Goal: Answer question/provide support: Answer question/provide support

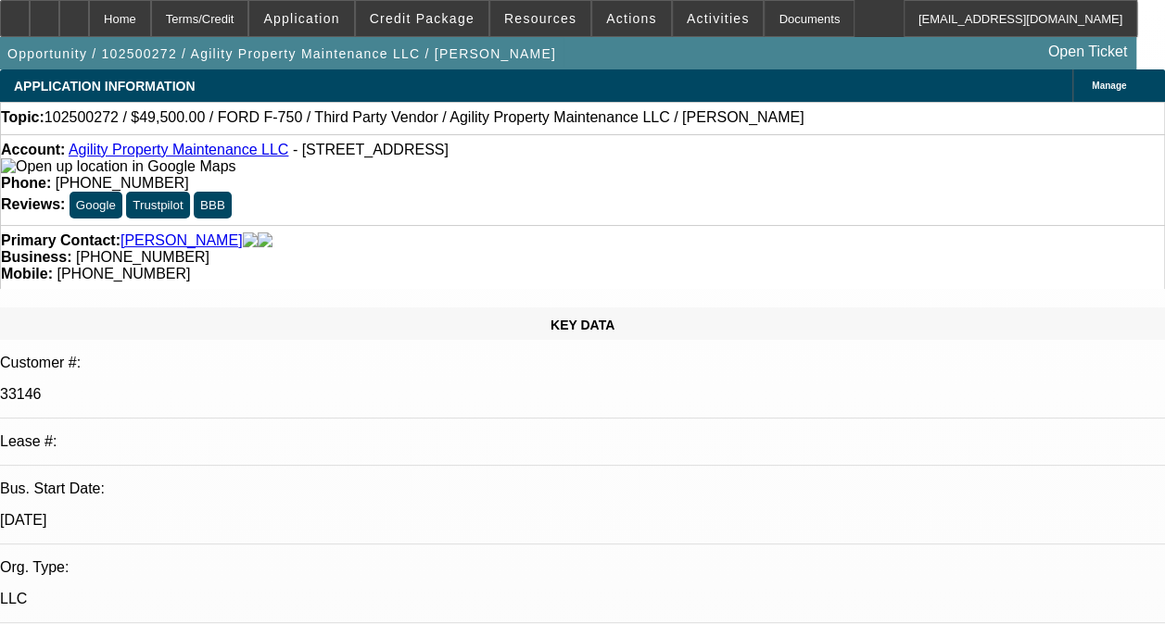
select select "0"
select select "2"
select select "0.1"
select select "4"
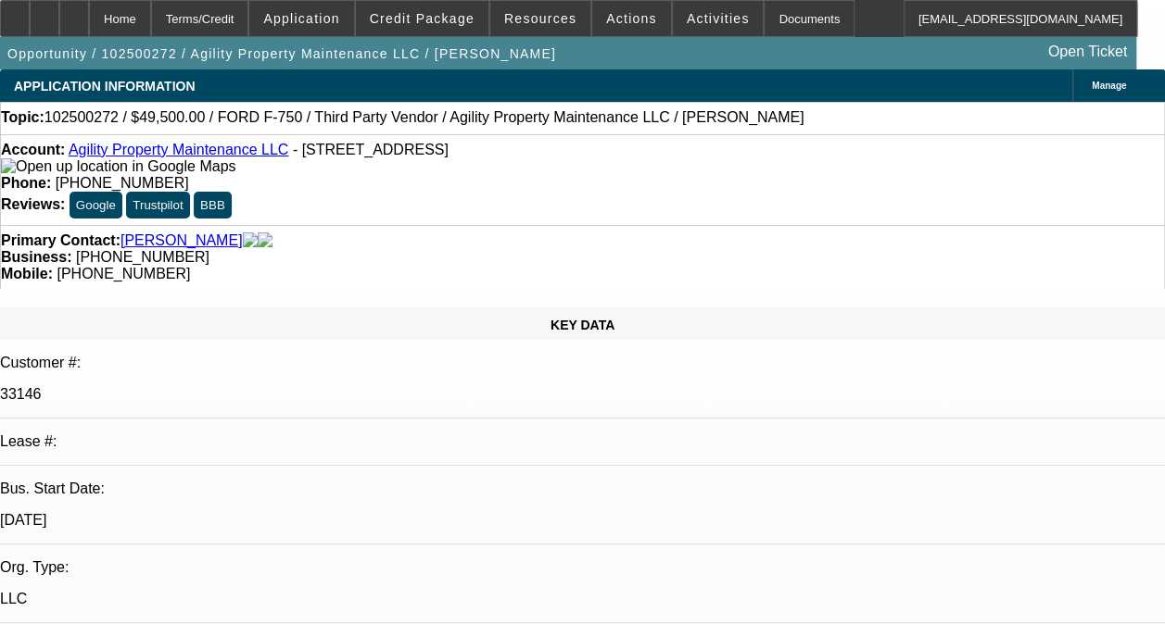
radio input "true"
type textarea "t"
type textarea "T"
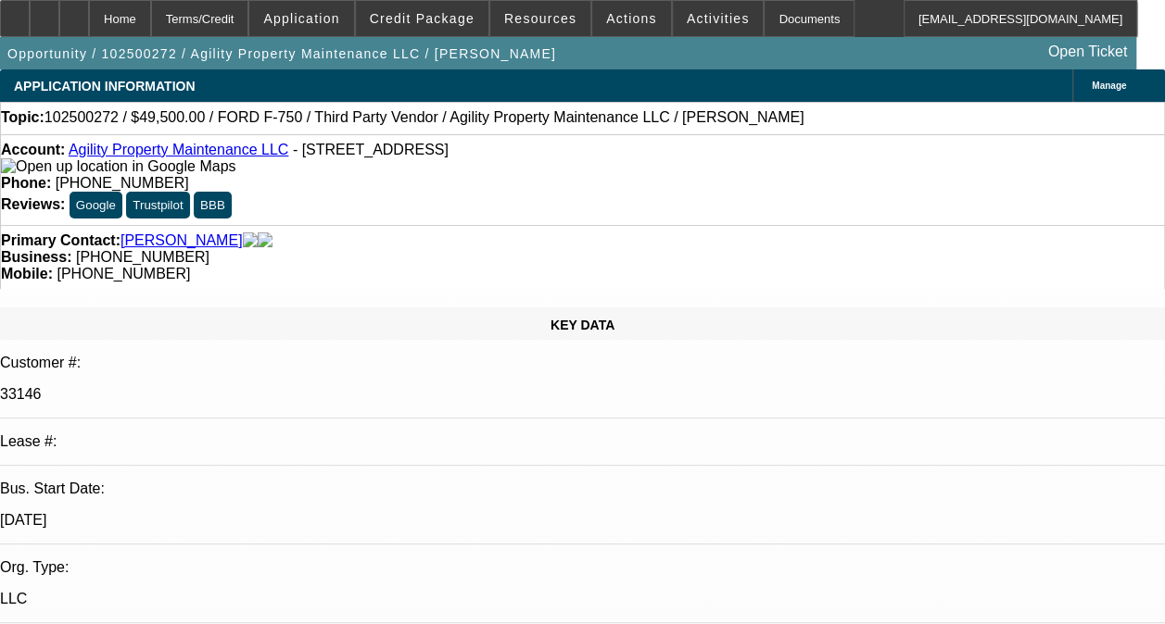
scroll to position [85, 0]
type textarea "THIS IS A DISC-SVC DEAL ON ONGOING ACH. GOOD PAYMENT HISTORY WITHOUT ANY COLLEC…"
radio input "true"
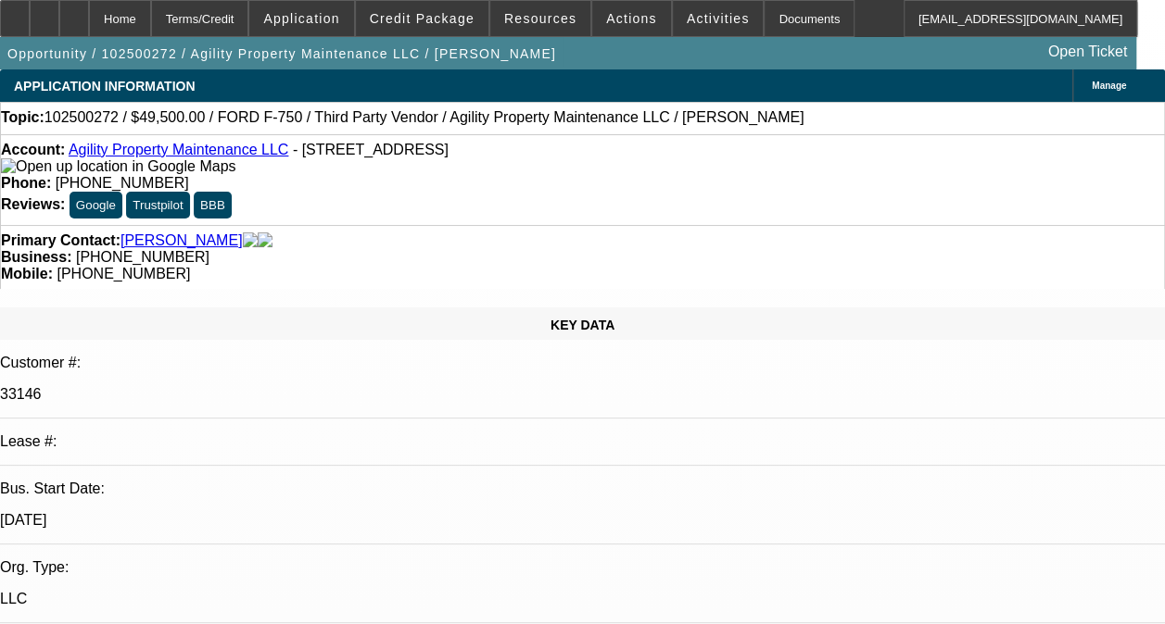
scroll to position [0, 0]
